Goal: Navigation & Orientation: Find specific page/section

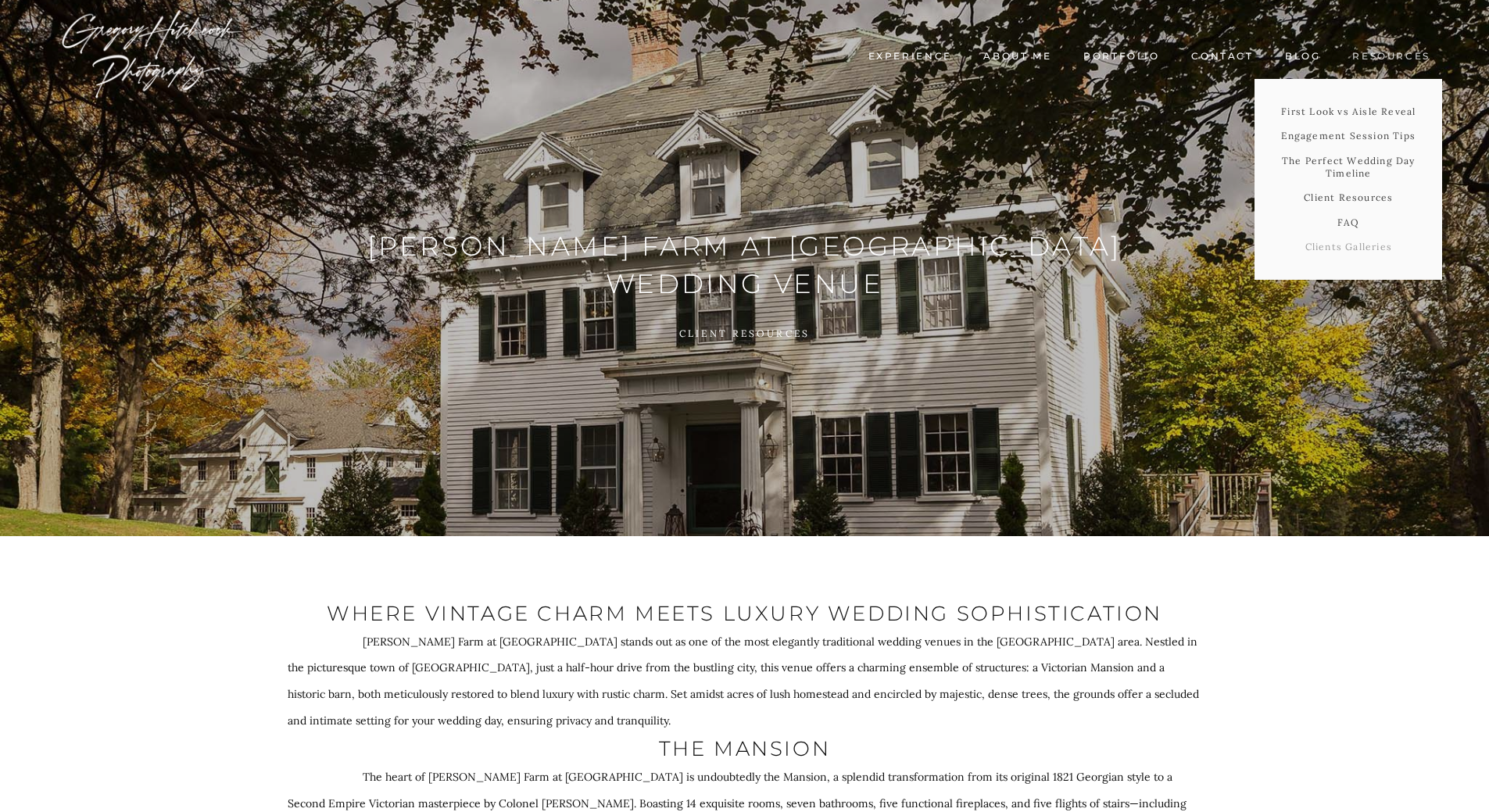
click at [1350, 246] on link "Clients Galleries" at bounding box center [1349, 246] width 187 height 25
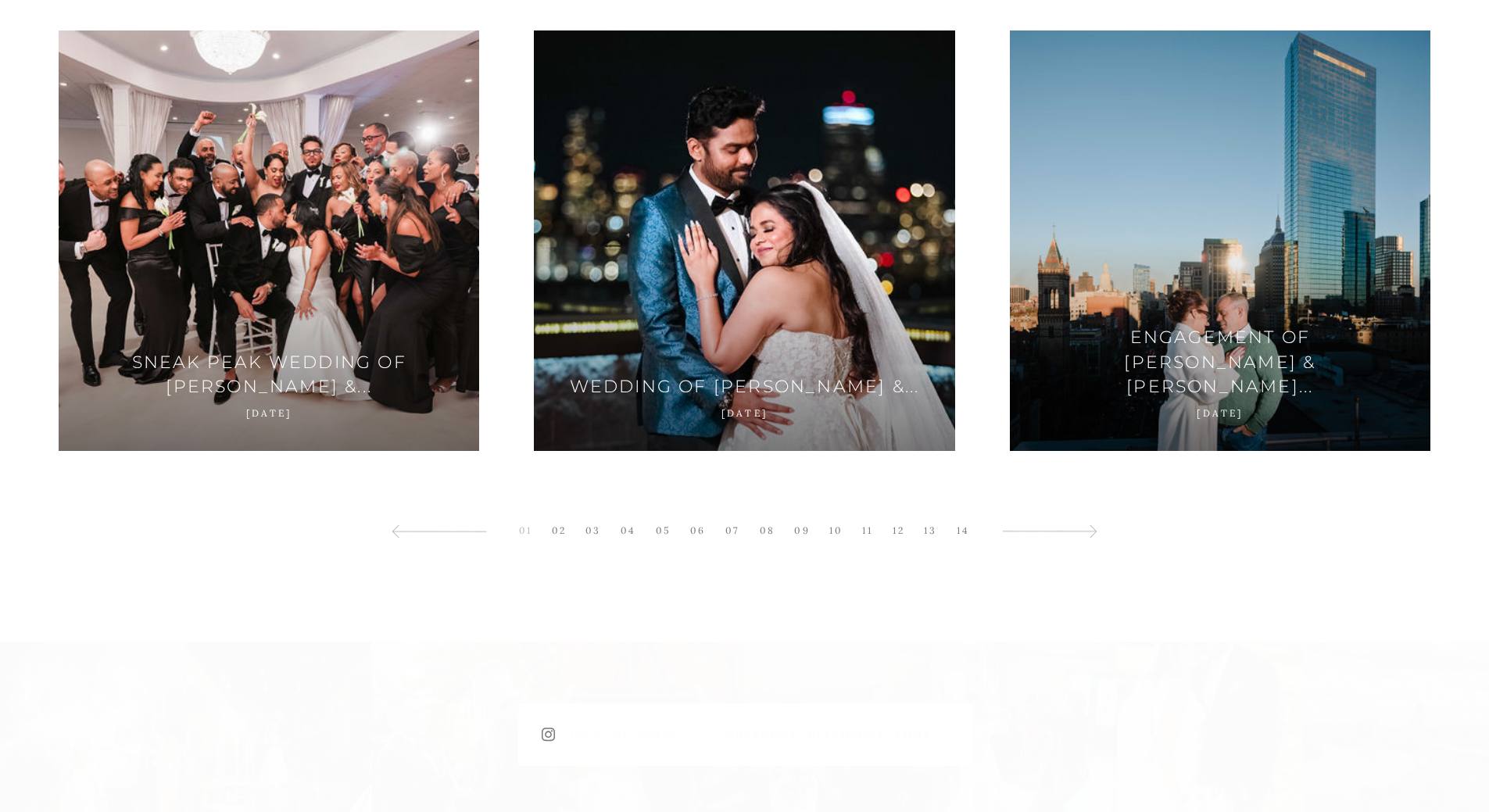
scroll to position [3786, 0]
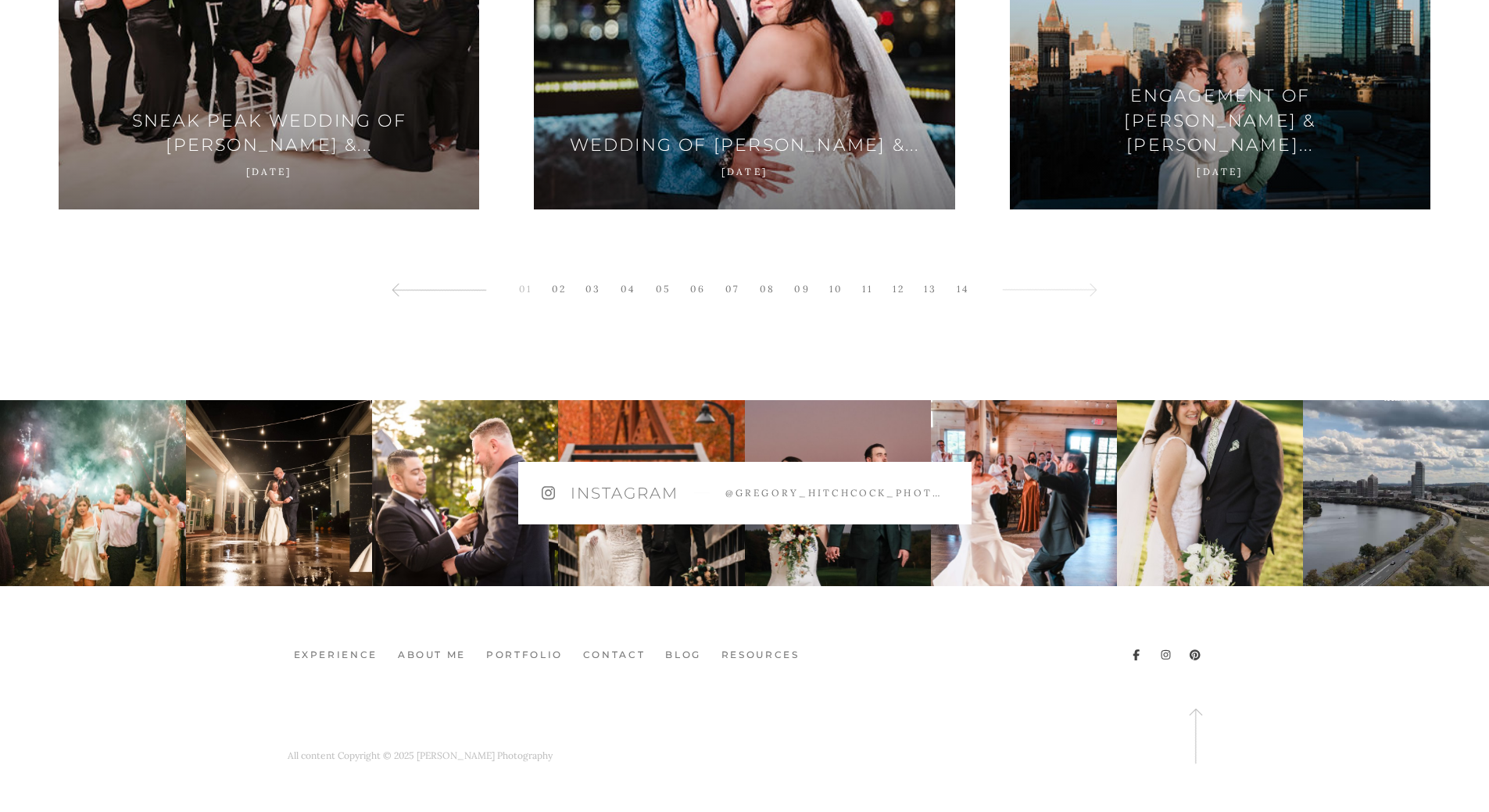
click at [1094, 299] on link at bounding box center [1049, 289] width 111 height 34
click at [1094, 289] on icon at bounding box center [1091, 289] width 13 height 13
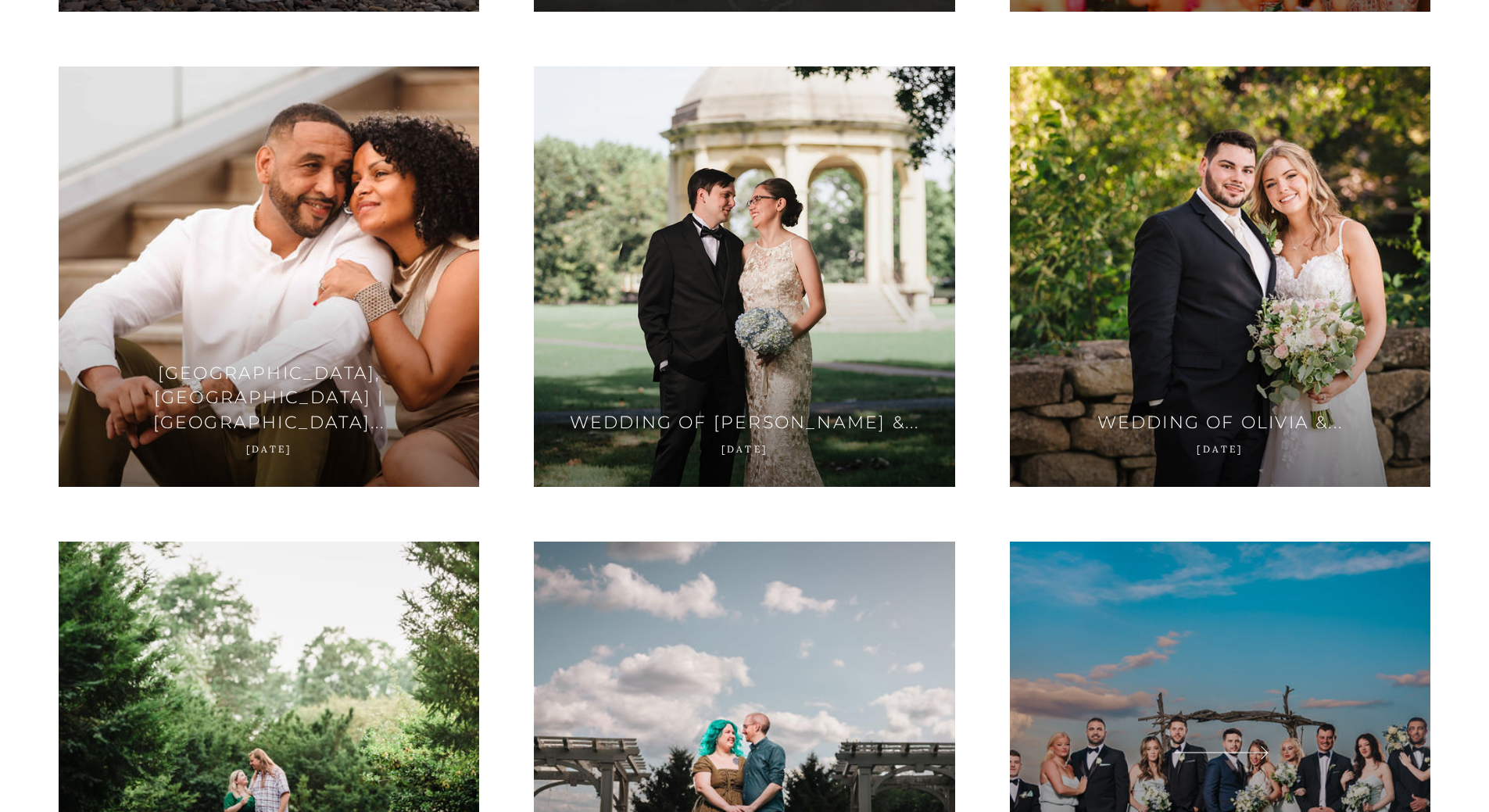
scroll to position [3736, 0]
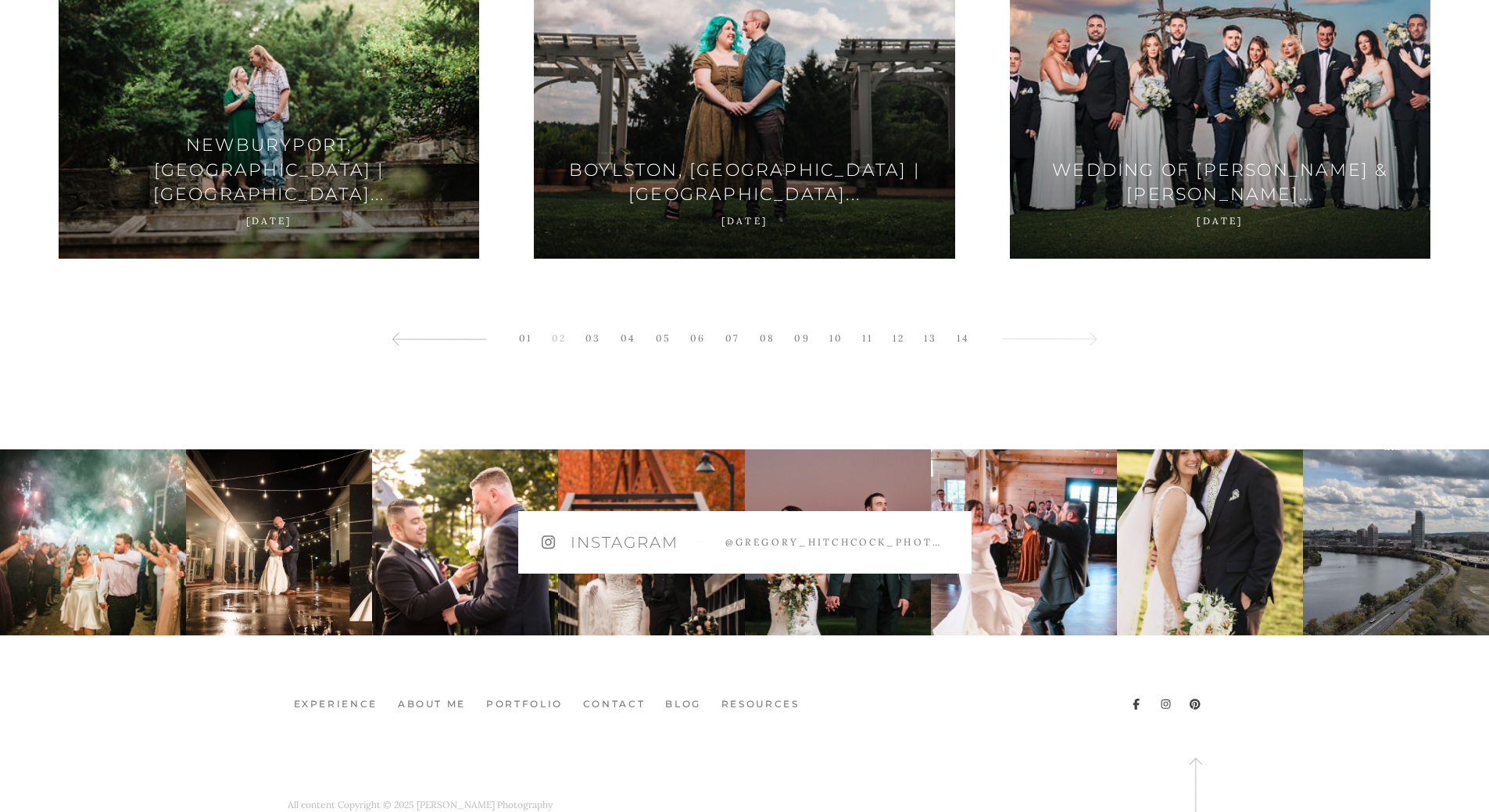
click at [1103, 333] on link at bounding box center [1049, 338] width 111 height 34
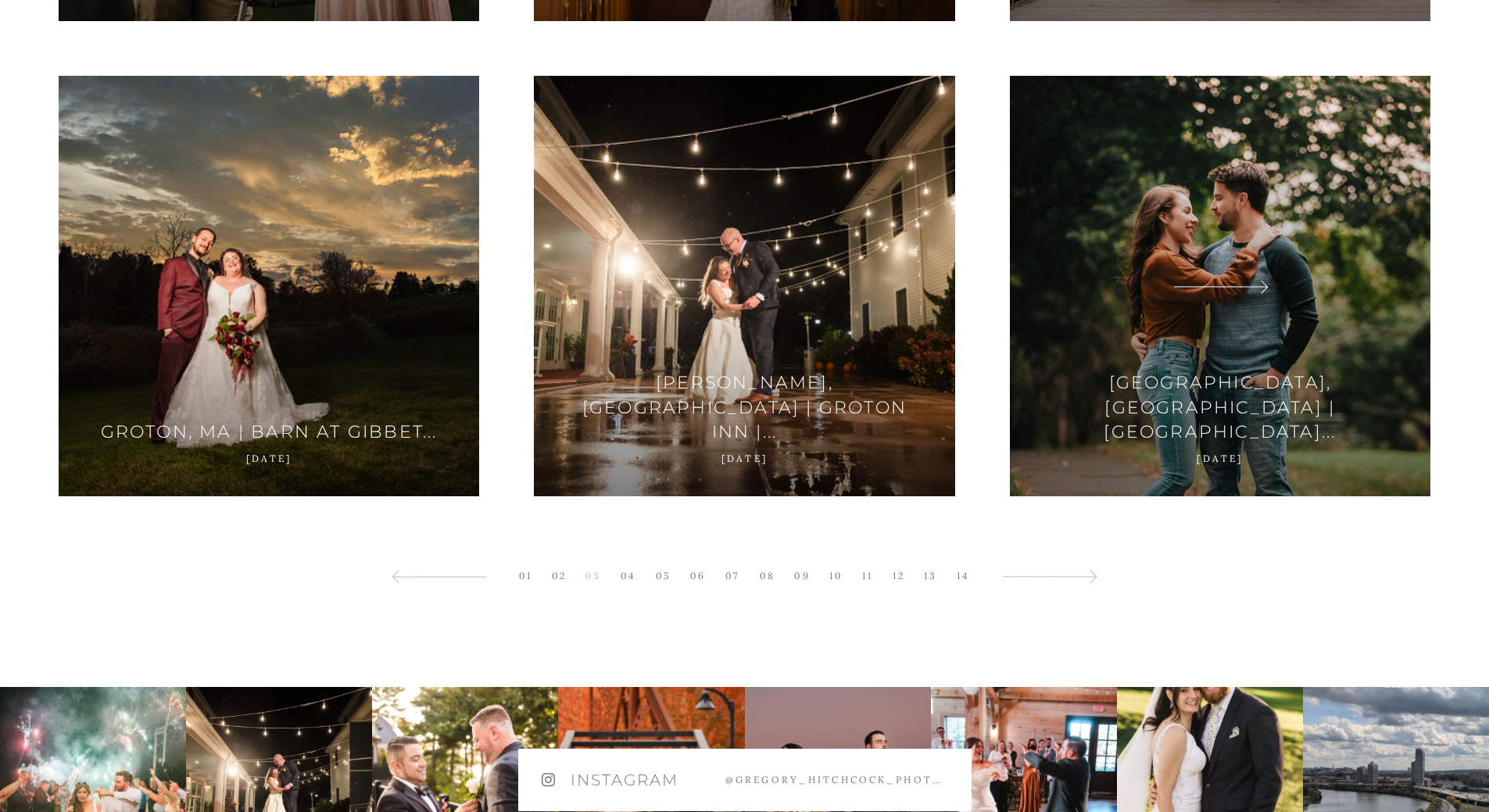
scroll to position [3786, 0]
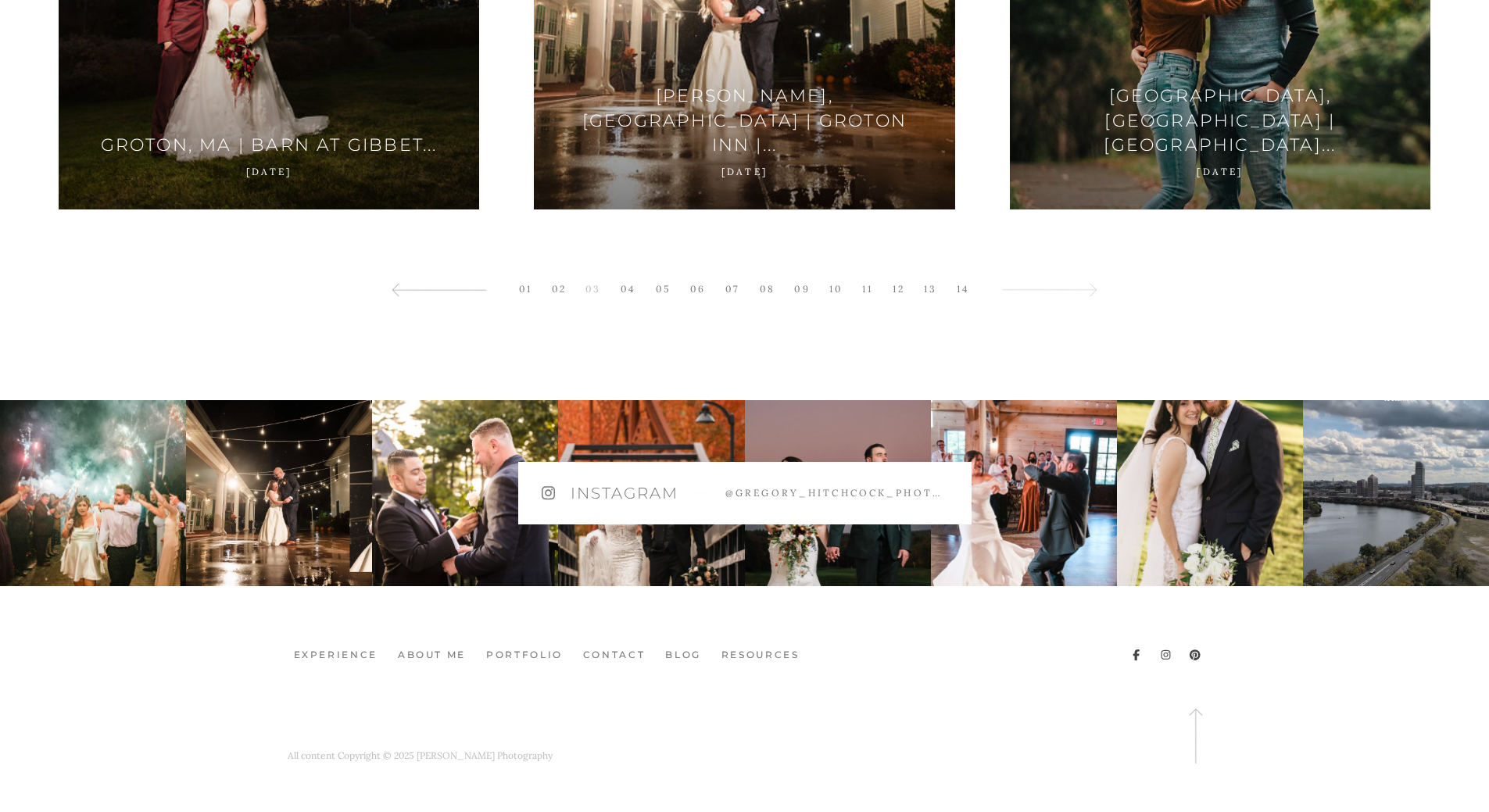
click at [1084, 288] on link at bounding box center [1049, 289] width 111 height 34
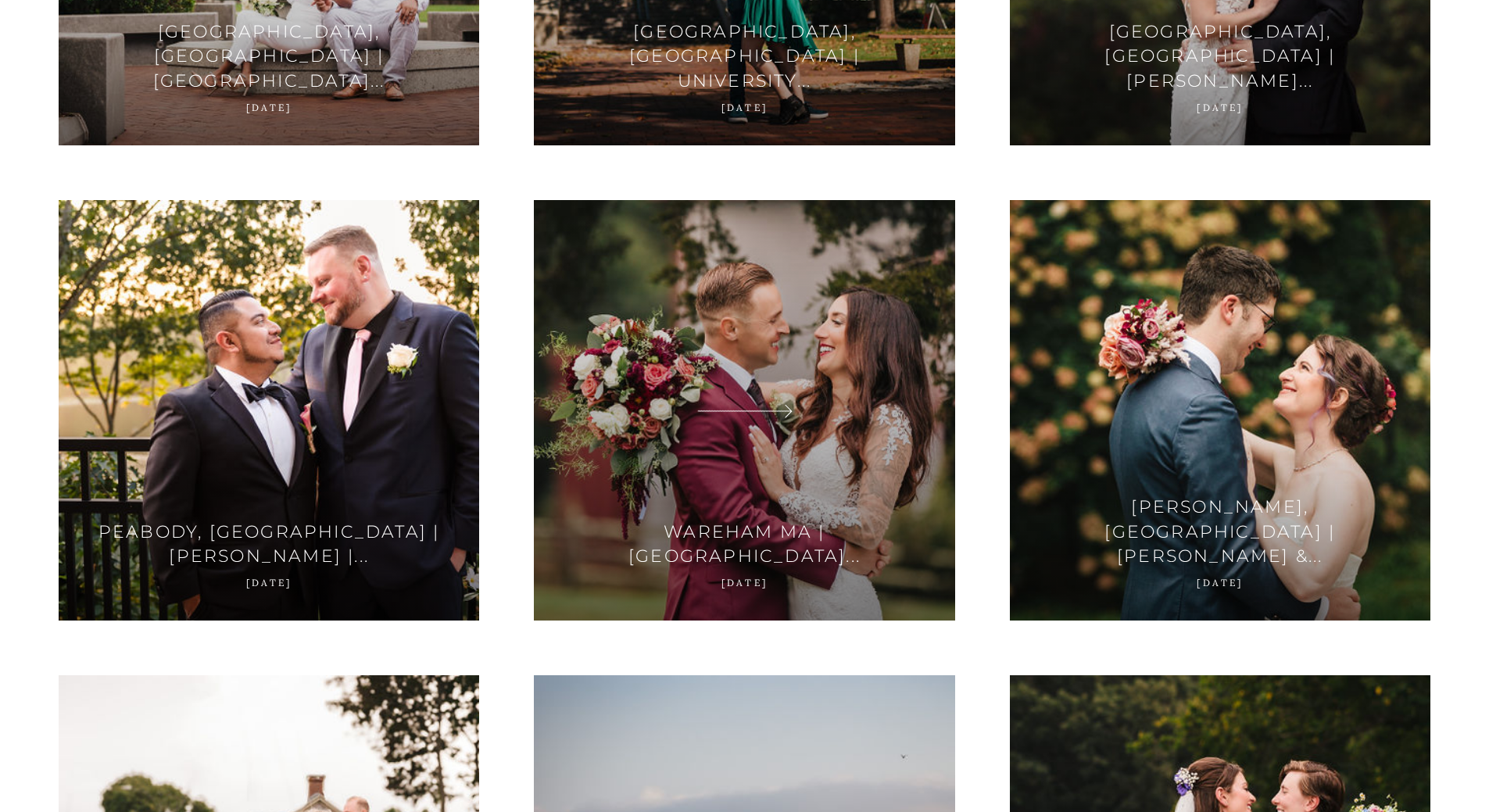
scroll to position [689, 0]
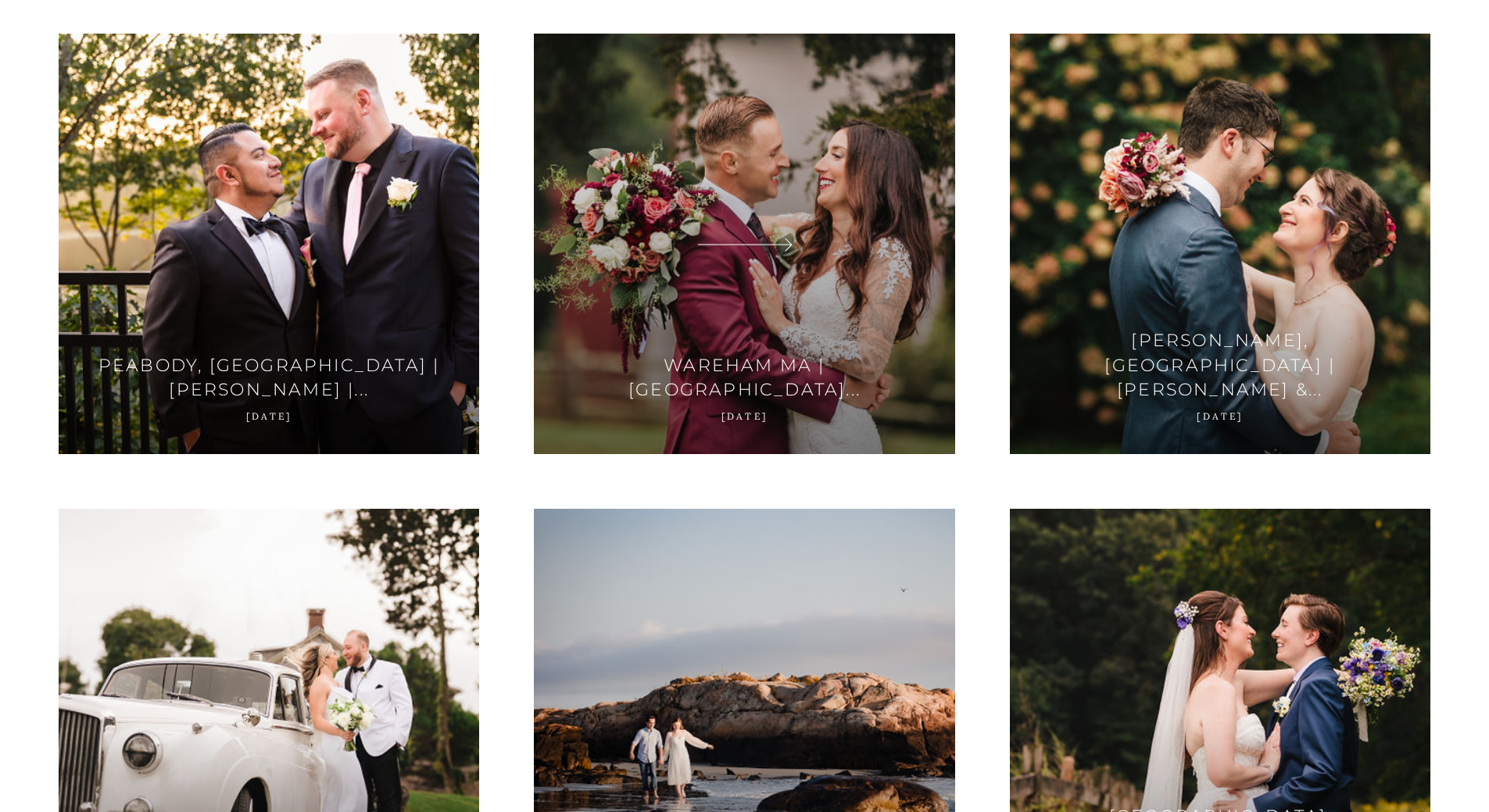
click at [785, 256] on span at bounding box center [744, 244] width 96 height 27
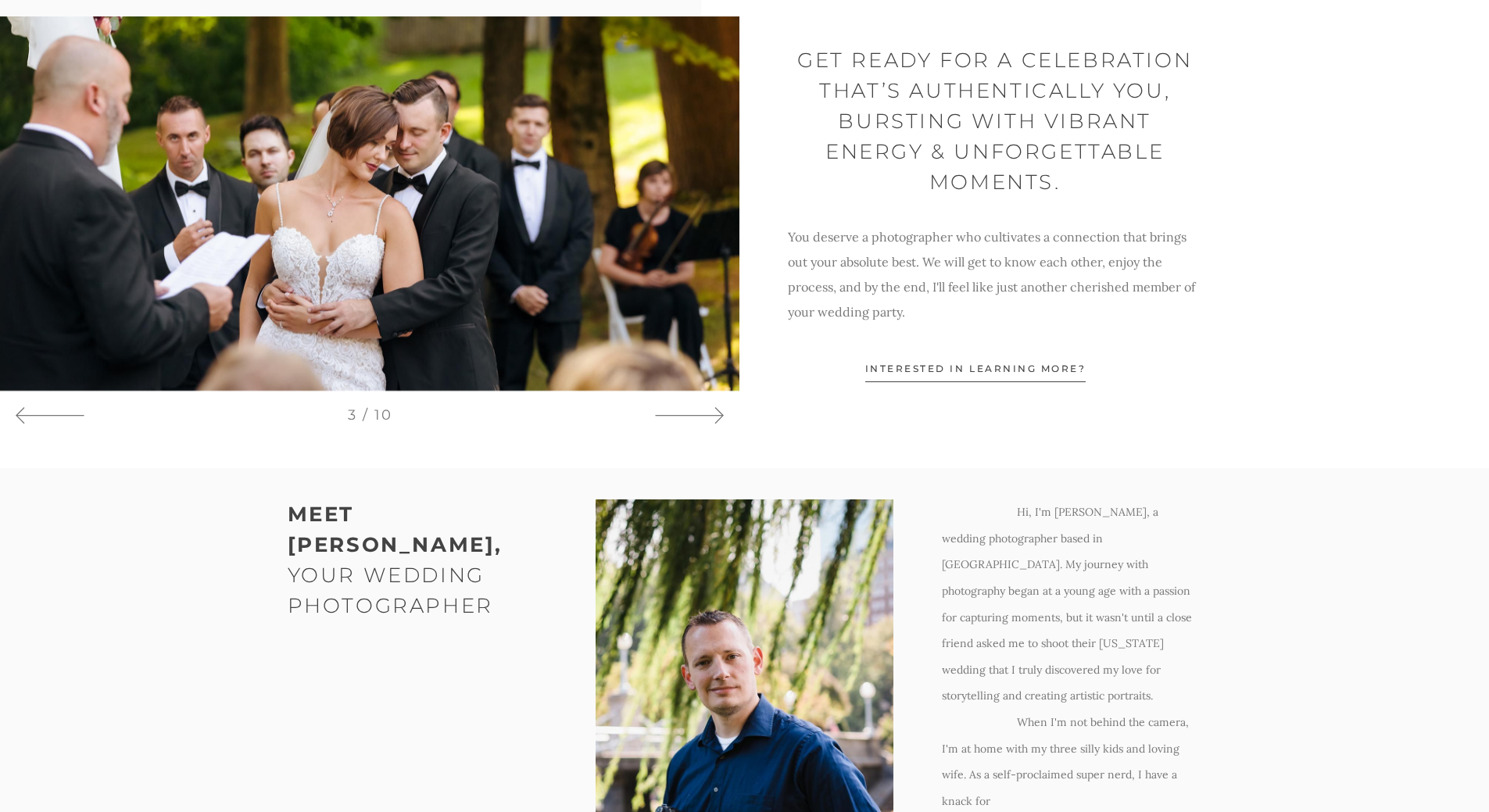
scroll to position [1016, 0]
